Goal: Find specific page/section: Find specific page/section

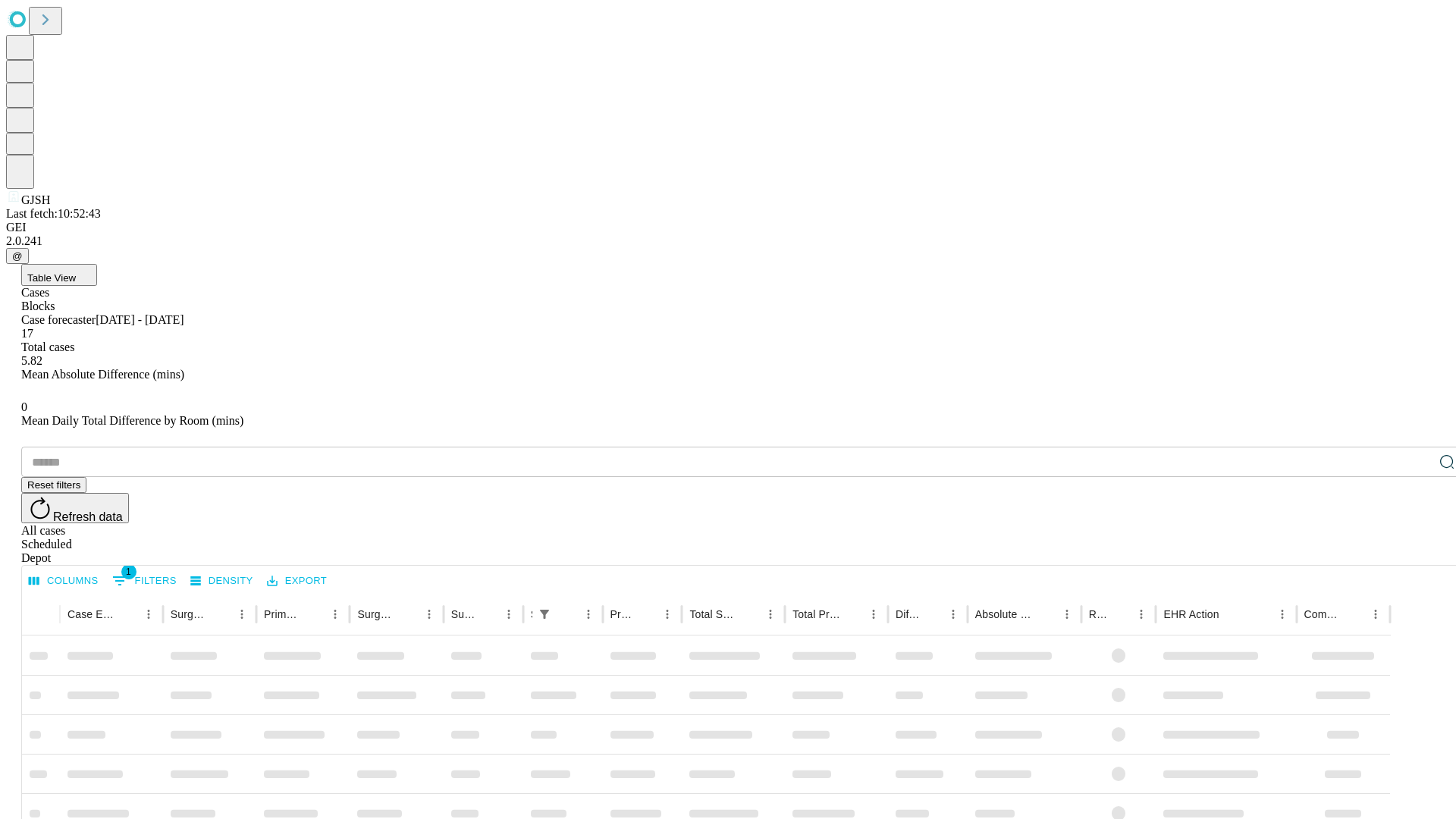
click at [1416, 551] on div "Depot" at bounding box center [743, 558] width 1444 height 13
